Goal: Information Seeking & Learning: Compare options

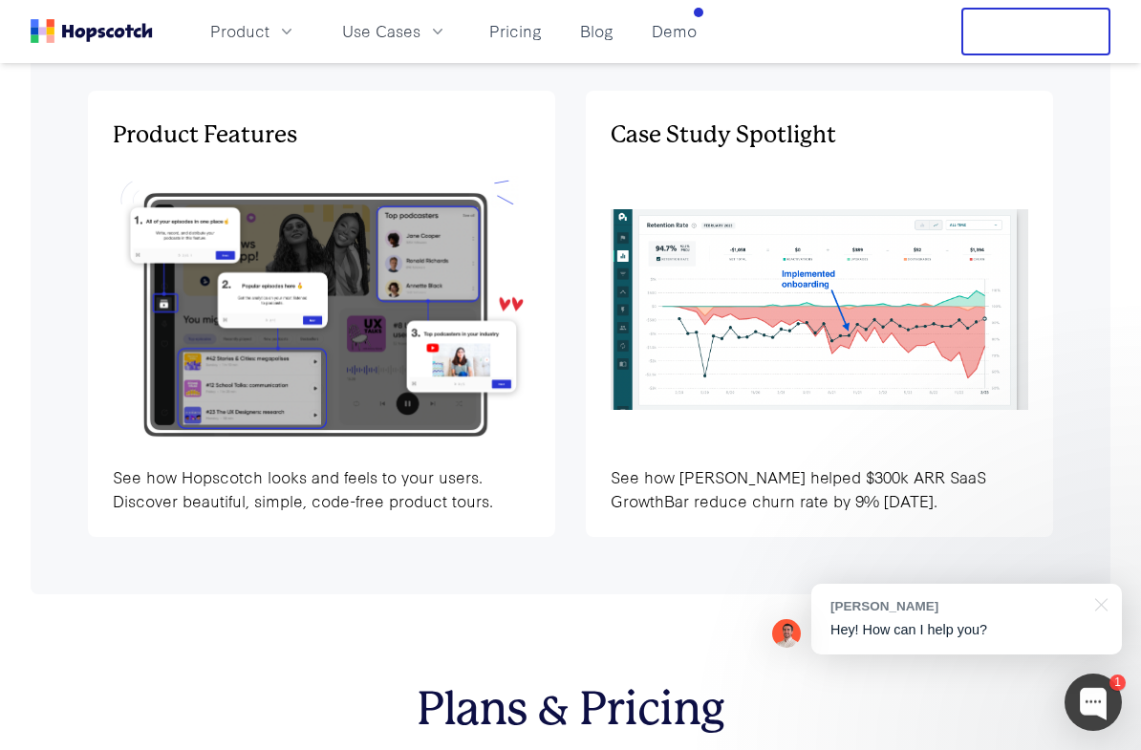
scroll to position [6071, 0]
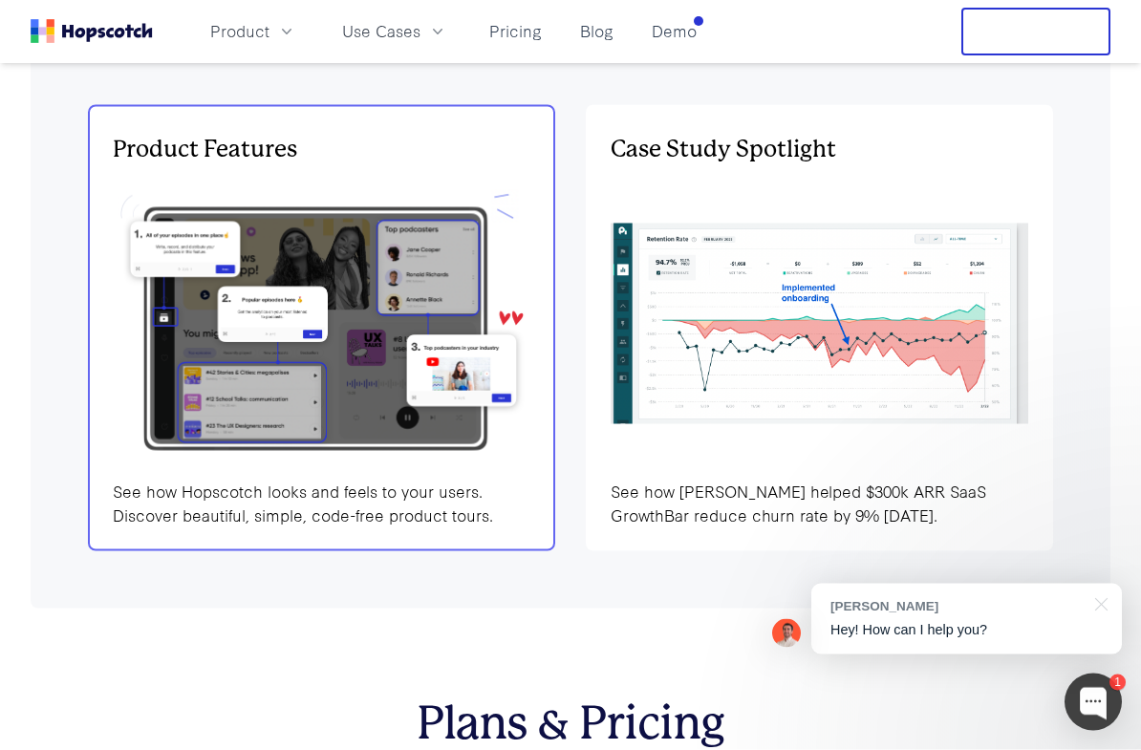
click at [178, 327] on img at bounding box center [322, 323] width 418 height 281
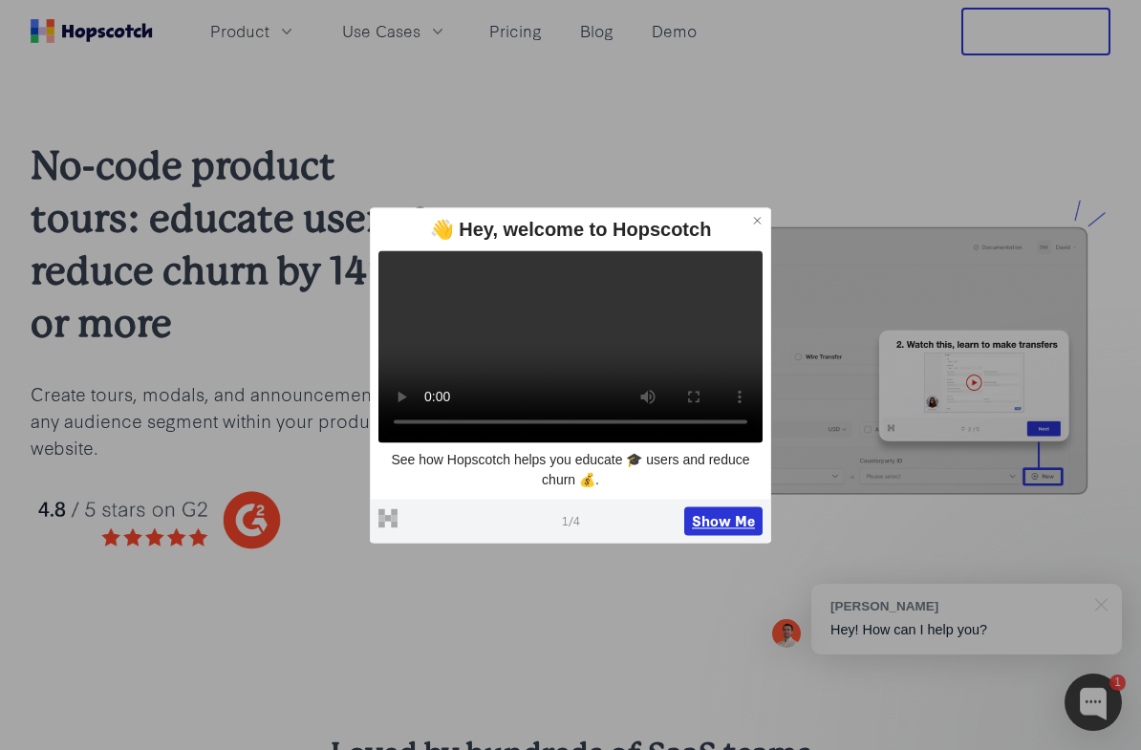
click at [706, 535] on button "Show Me" at bounding box center [723, 520] width 78 height 29
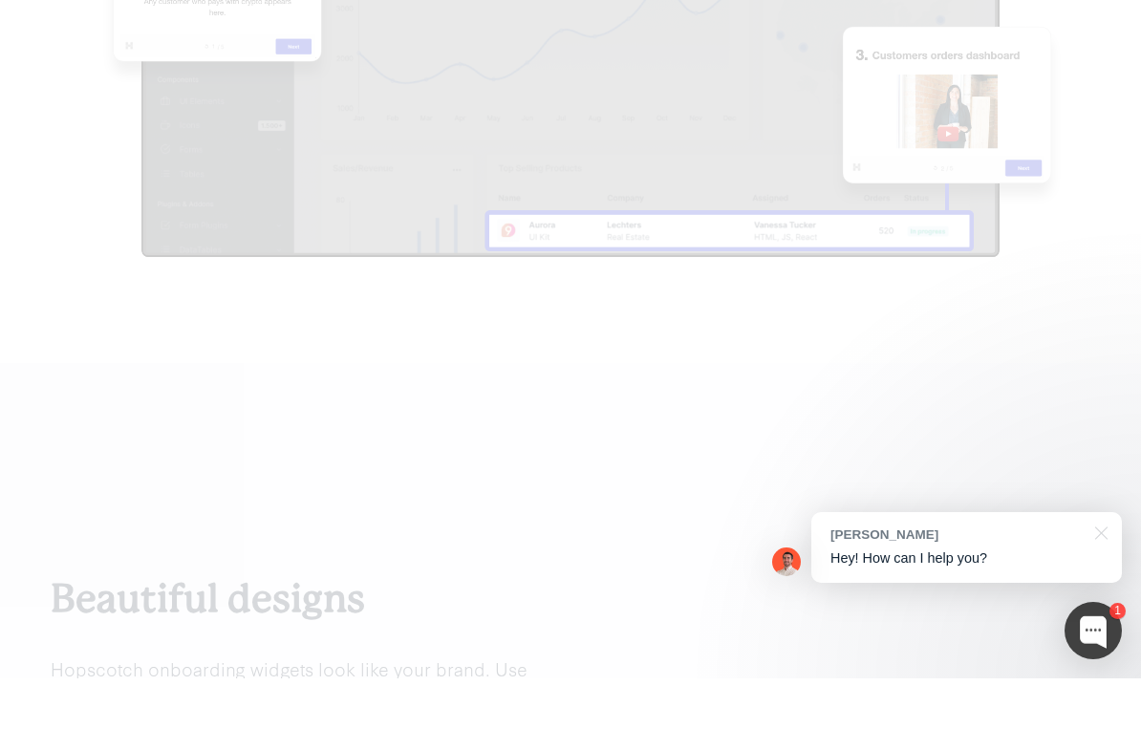
scroll to position [2997, 0]
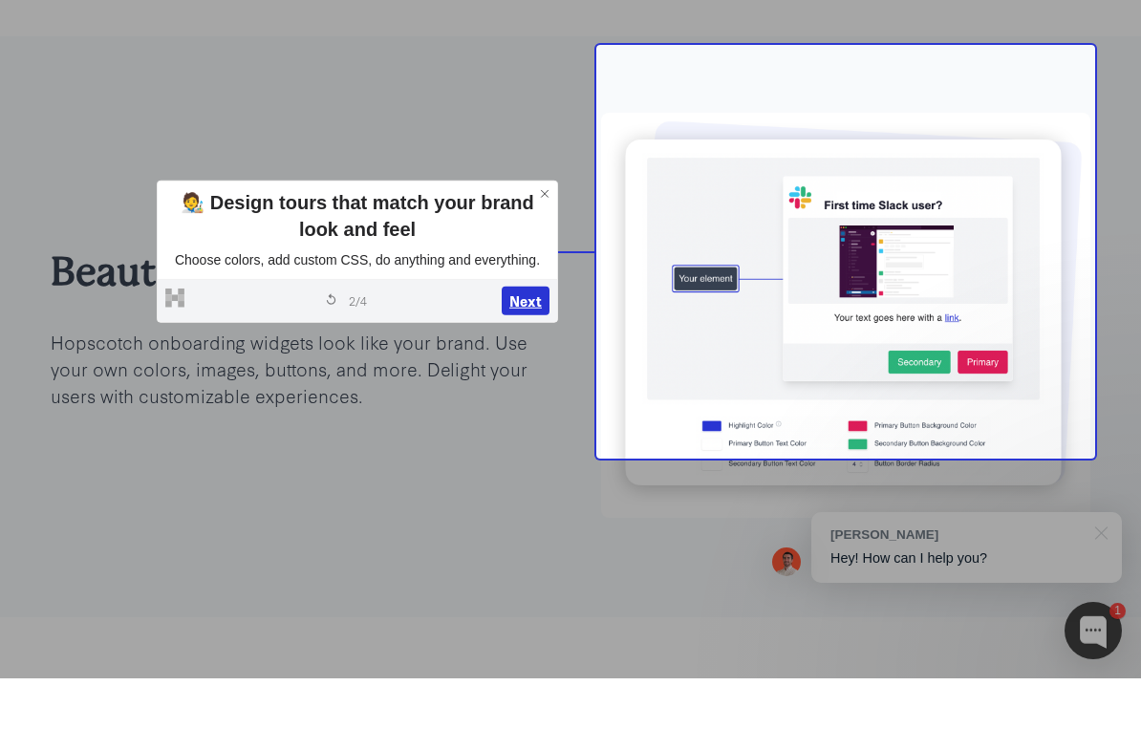
click at [539, 358] on button "Next" at bounding box center [526, 372] width 48 height 29
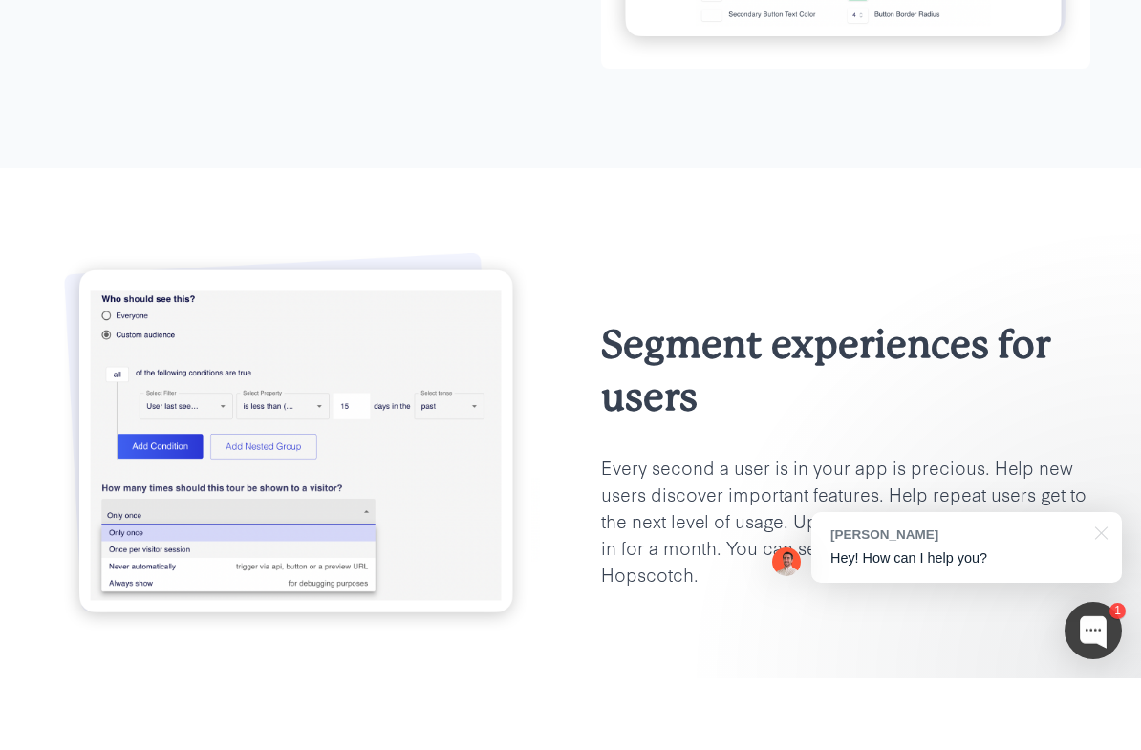
scroll to position [3537, 0]
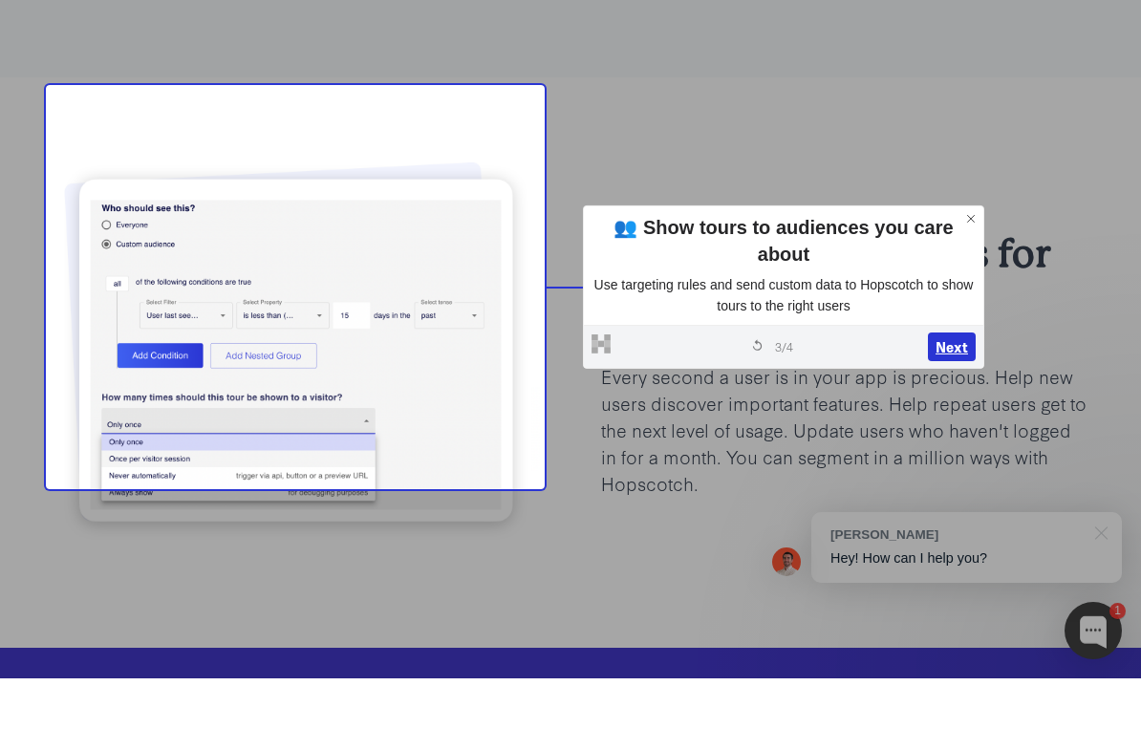
click at [958, 404] on button "Next" at bounding box center [952, 418] width 48 height 29
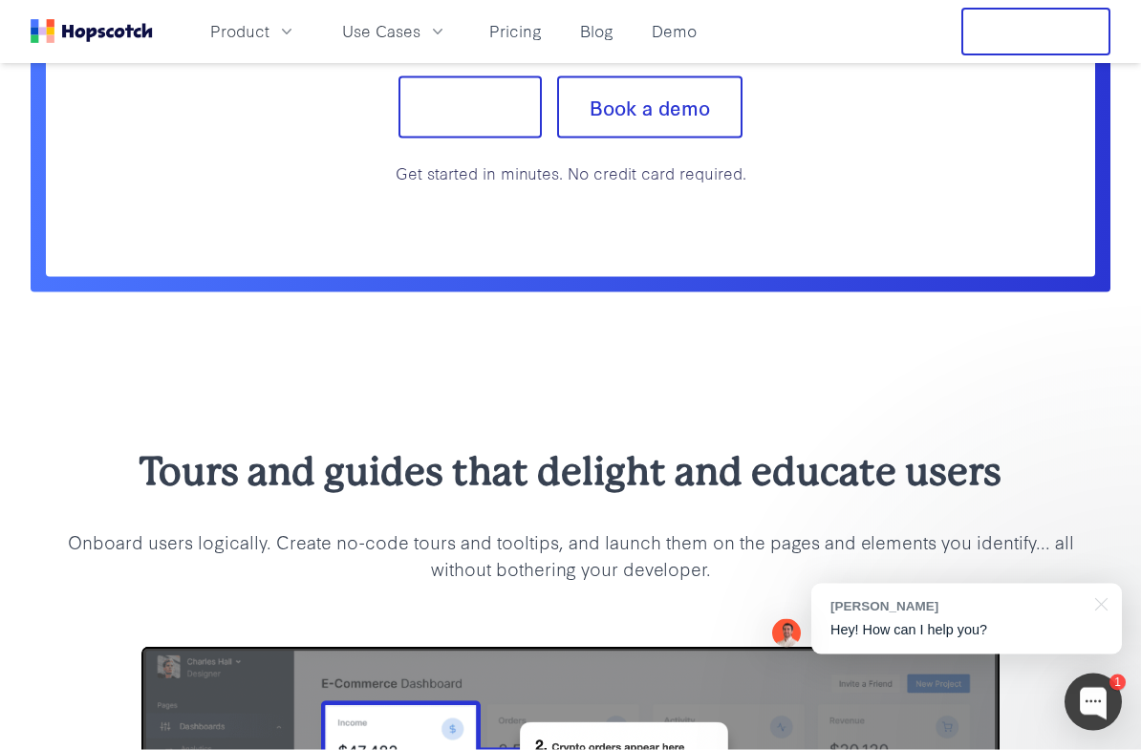
scroll to position [1612, 0]
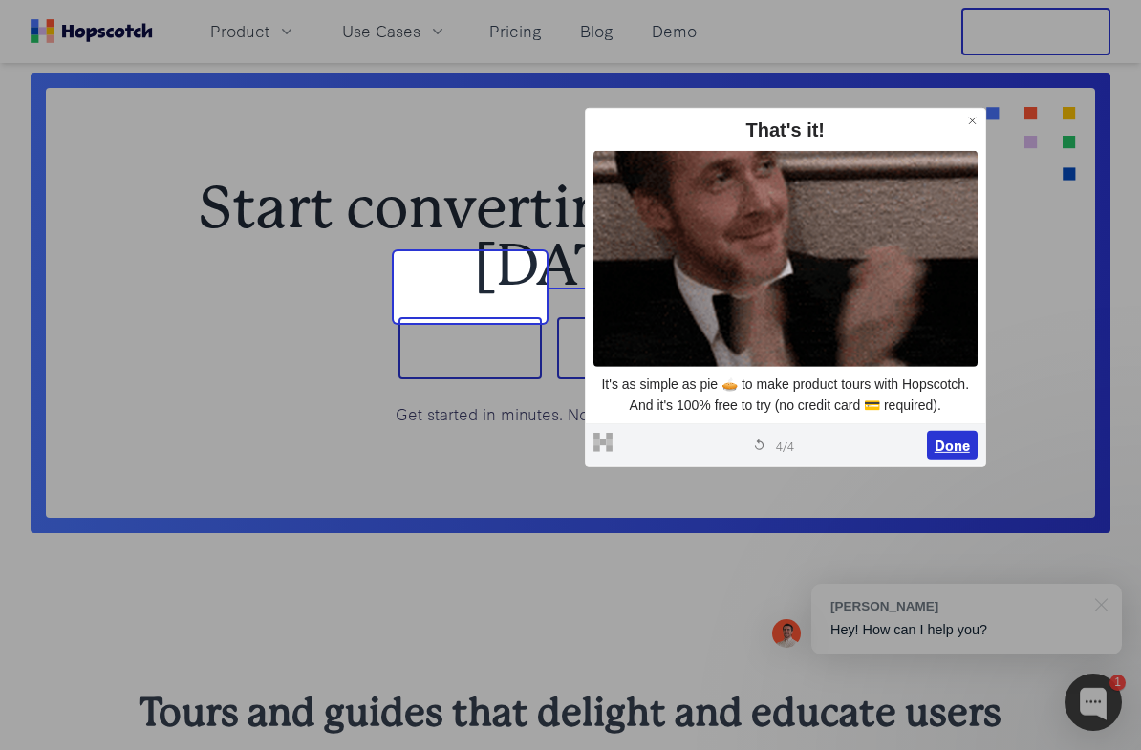
click at [954, 438] on button "Done" at bounding box center [952, 445] width 51 height 29
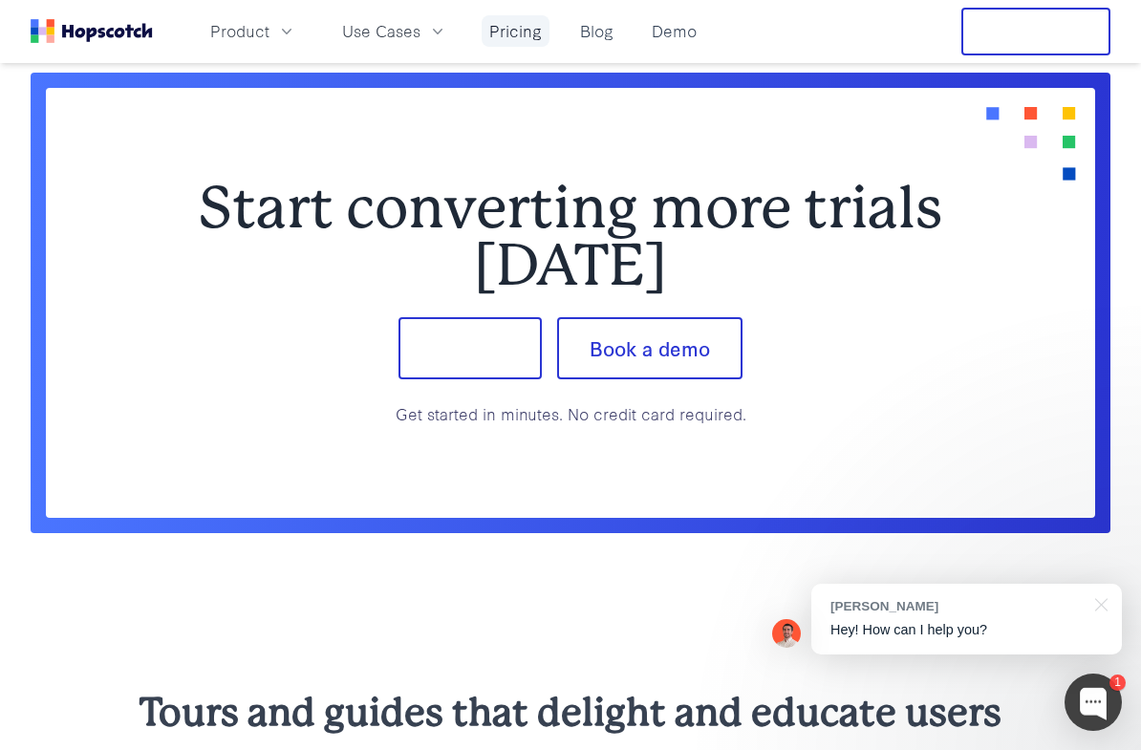
click at [497, 46] on link "Pricing" at bounding box center [516, 31] width 68 height 32
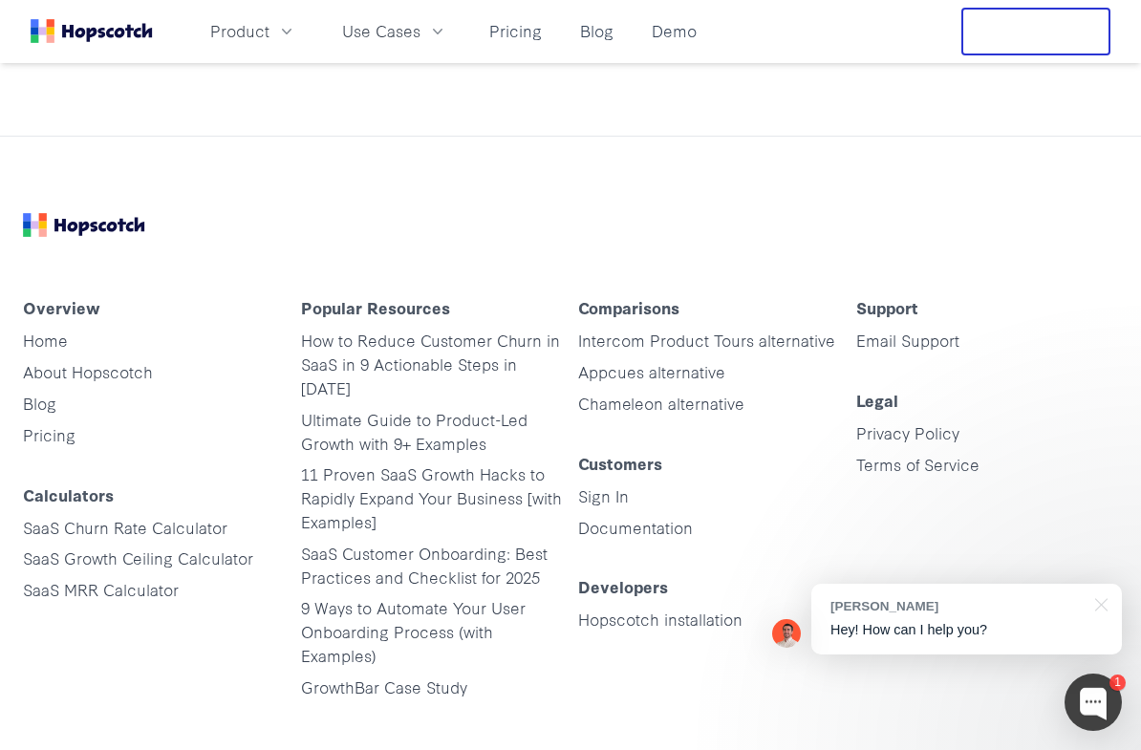
scroll to position [9672, 0]
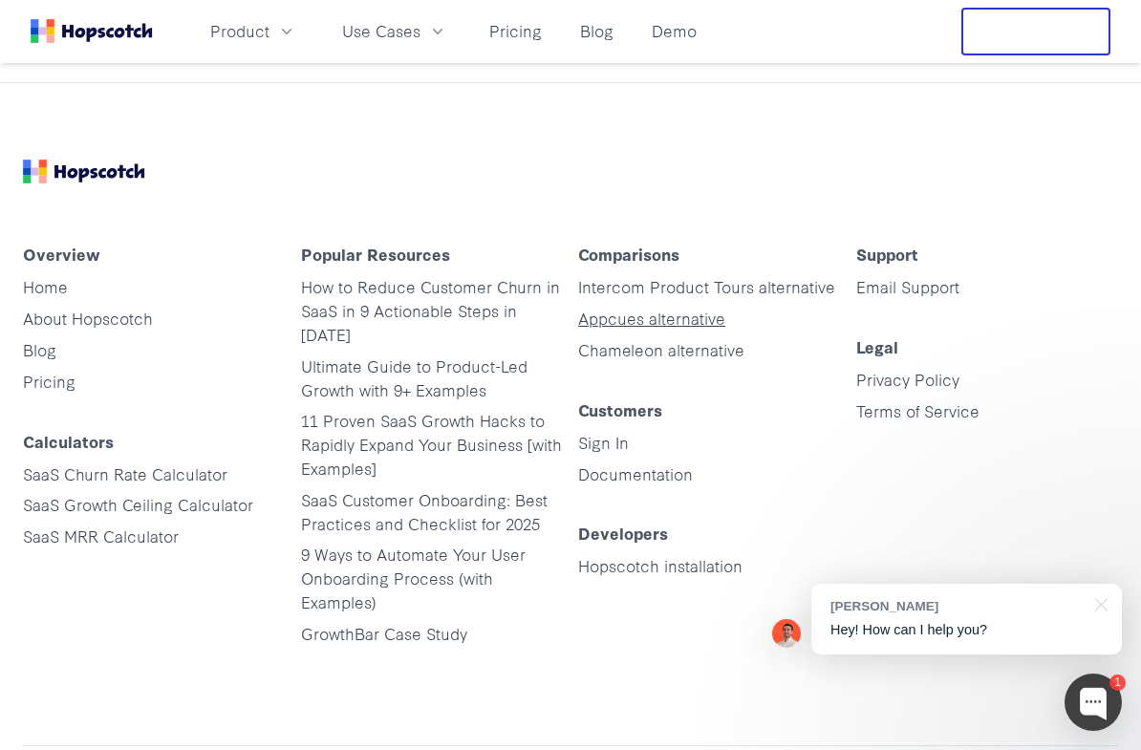
click at [697, 307] on link "Appcues alternative" at bounding box center [651, 318] width 147 height 22
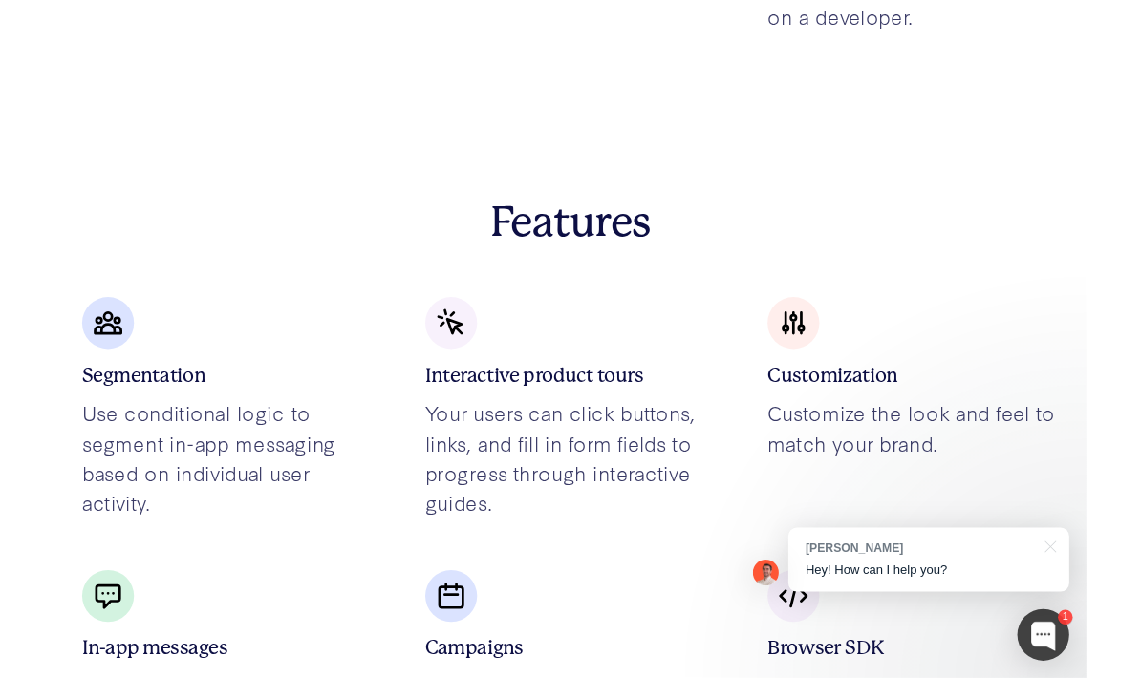
scroll to position [3209, 0]
